Goal: Check status: Check status

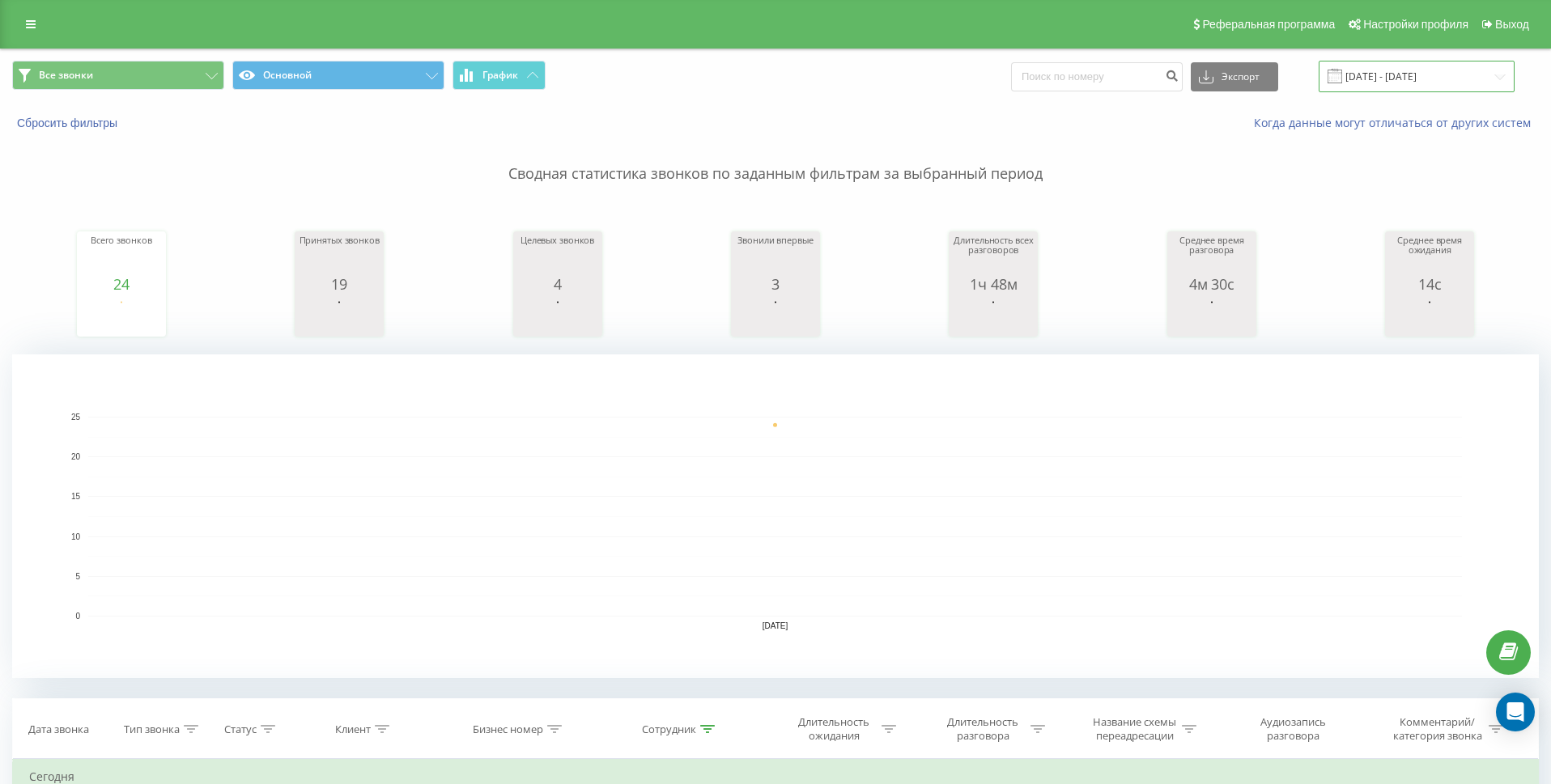
drag, startPoint x: 1493, startPoint y: 77, endPoint x: 1483, endPoint y: 80, distance: 10.4
click at [1491, 77] on input "[DATE] - [DATE]" at bounding box center [1416, 76] width 196 height 32
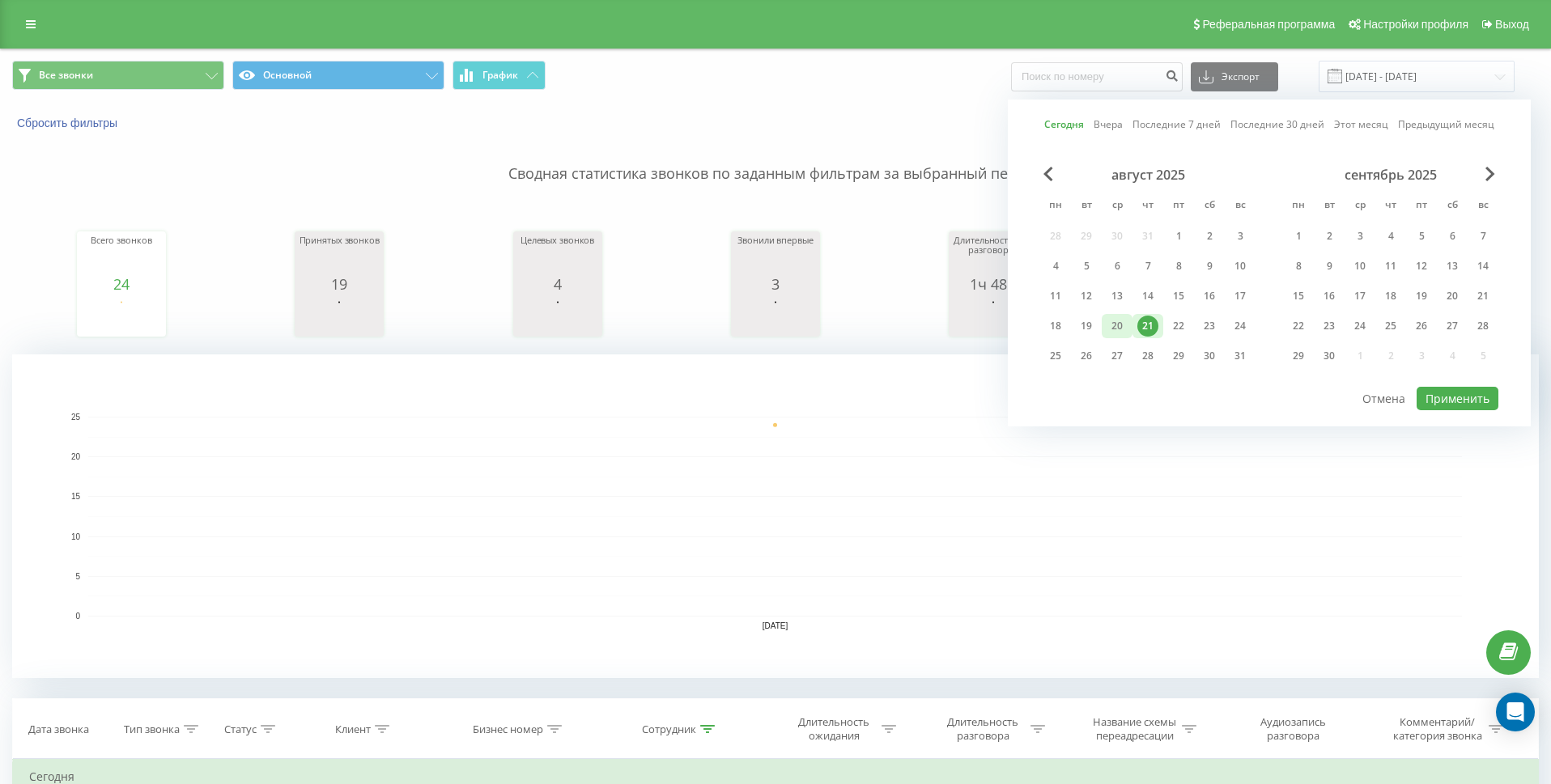
click at [1126, 322] on div "20" at bounding box center [1117, 326] width 21 height 21
click at [1467, 406] on button "Применить" at bounding box center [1457, 398] width 82 height 23
type input "[DATE] - [DATE]"
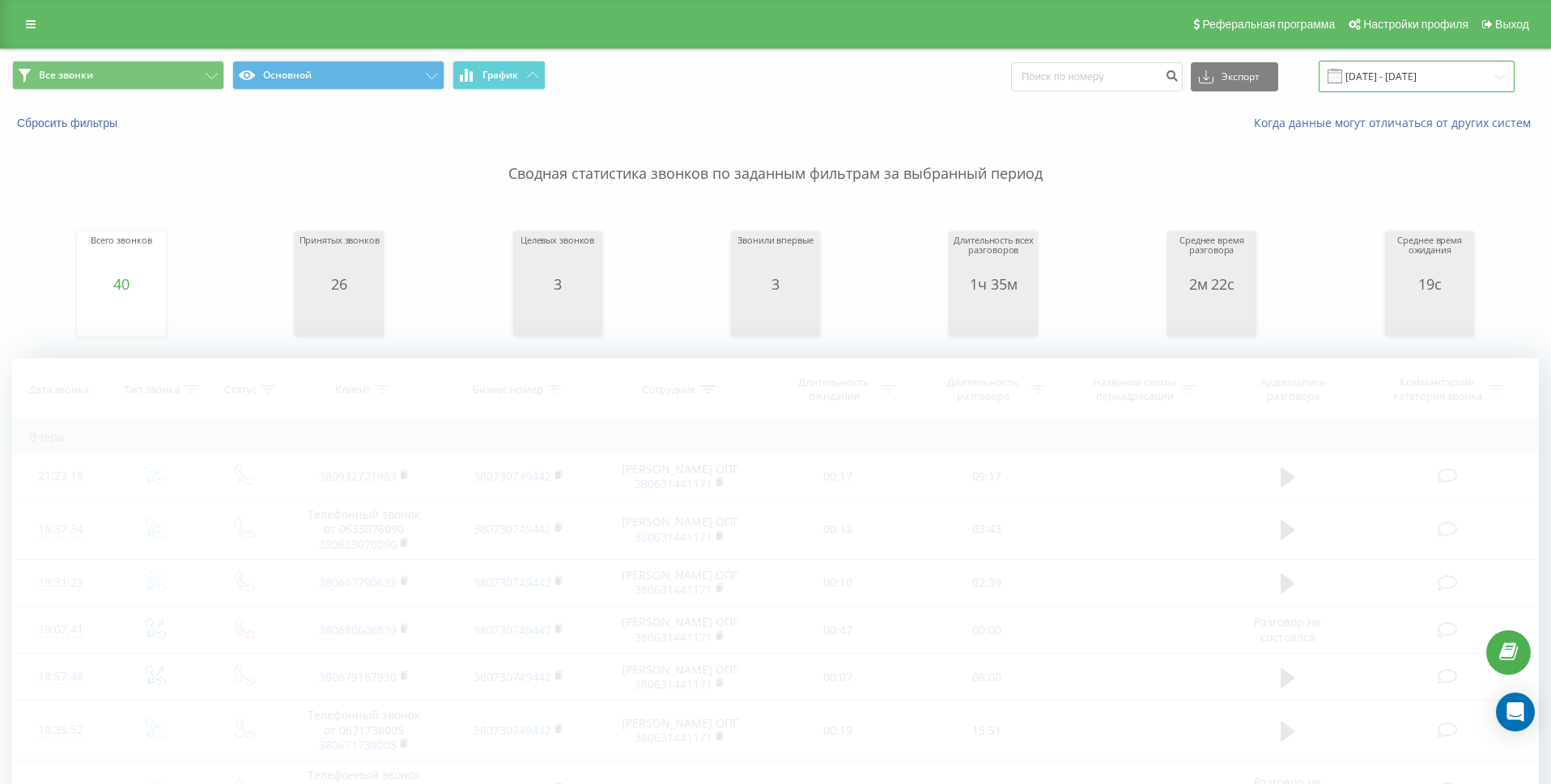
click at [1498, 79] on input "[DATE] - [DATE]" at bounding box center [1416, 76] width 196 height 32
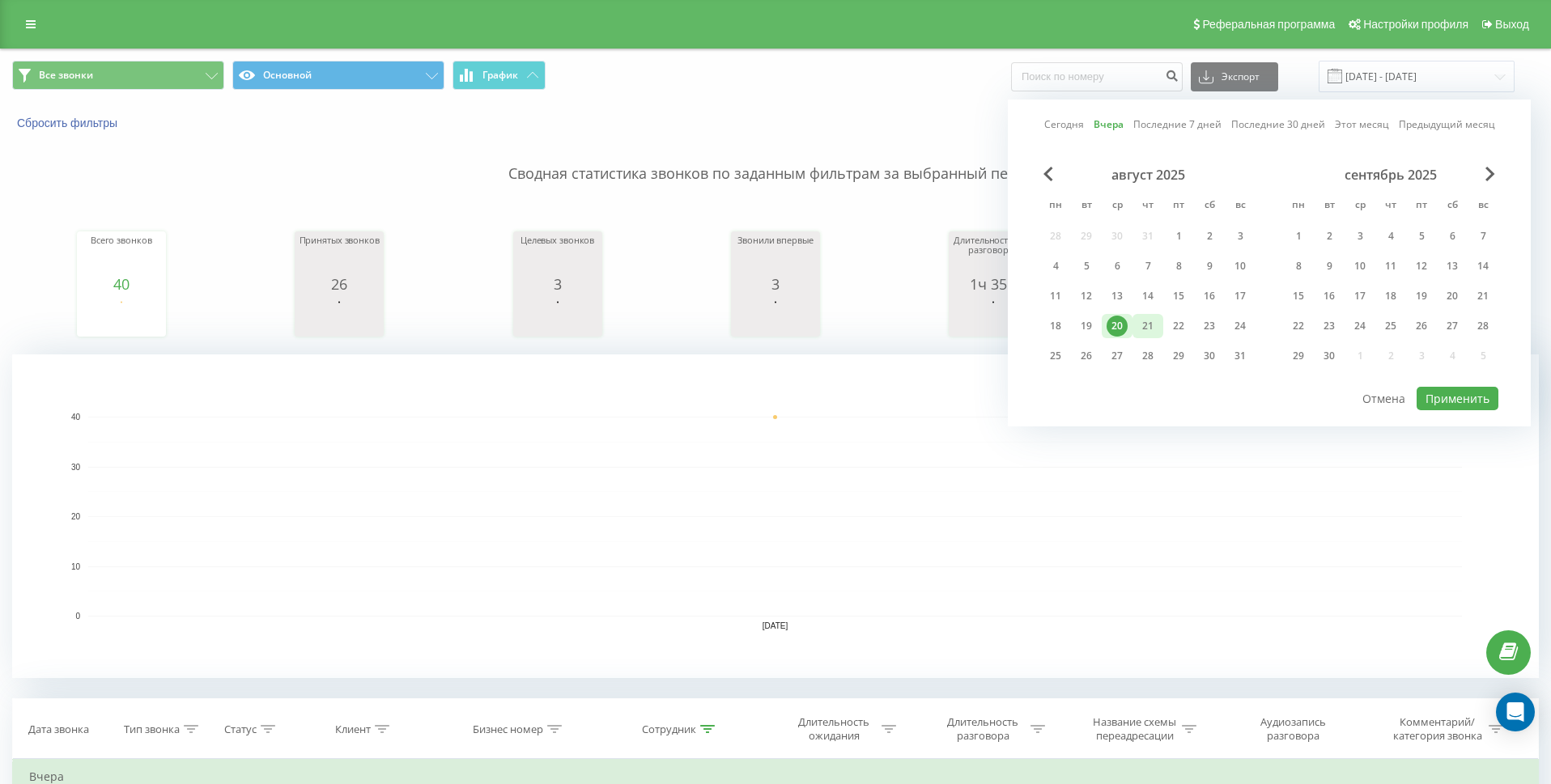
click at [1151, 327] on div "21" at bounding box center [1148, 326] width 21 height 21
click at [1449, 398] on button "Применить" at bounding box center [1457, 398] width 82 height 23
type input "[DATE] - [DATE]"
